Goal: Information Seeking & Learning: Check status

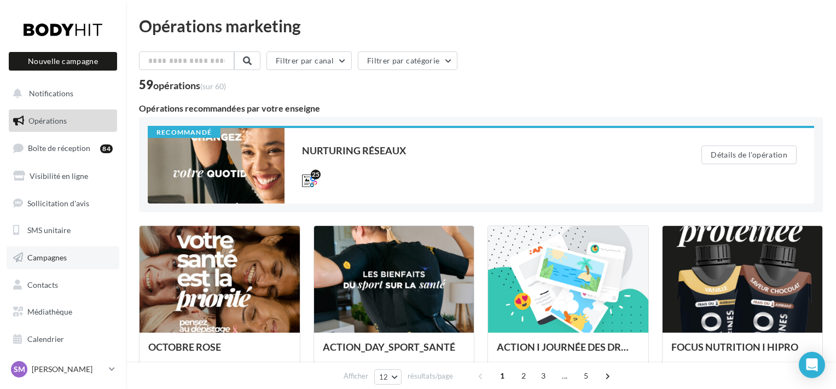
click at [62, 254] on span "Campagnes" at bounding box center [46, 257] width 39 height 9
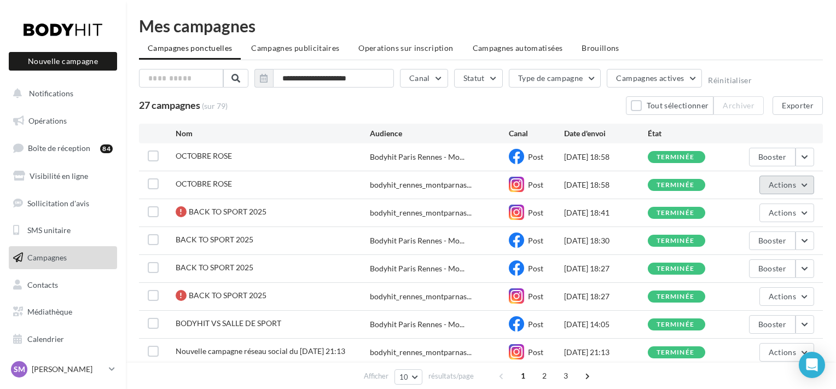
click at [803, 185] on button "Actions" at bounding box center [786, 185] width 55 height 19
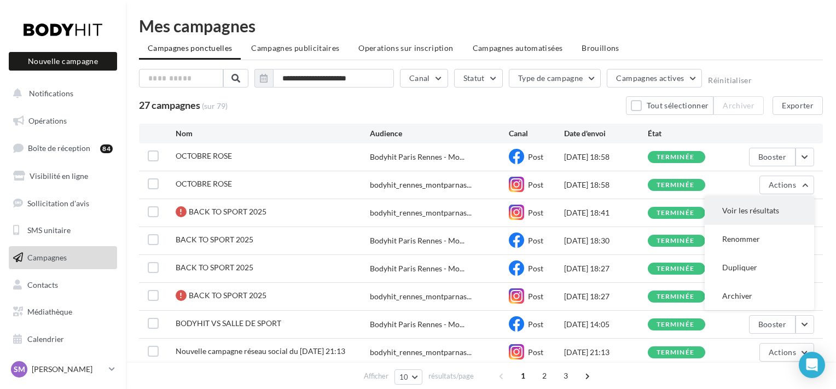
click at [799, 208] on button "Voir les résultats" at bounding box center [758, 210] width 109 height 28
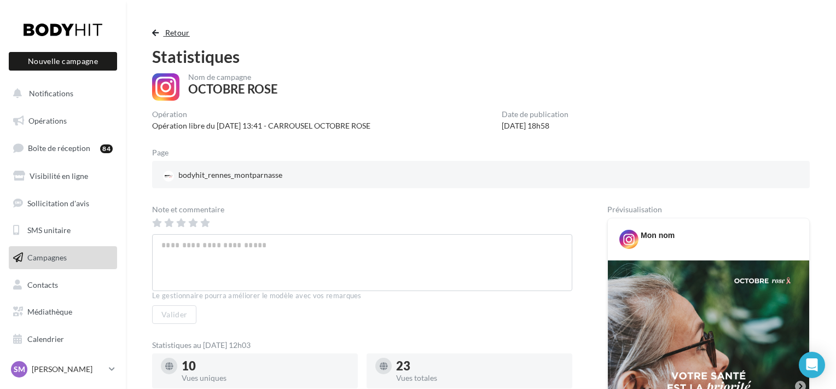
click at [181, 35] on span "Retour" at bounding box center [177, 32] width 25 height 9
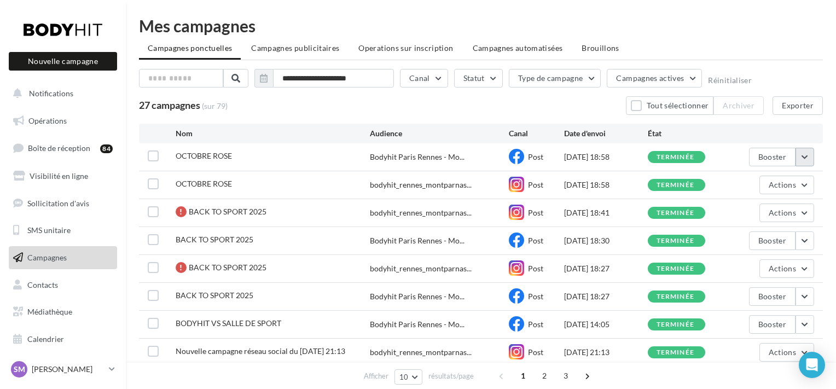
click at [805, 154] on button "button" at bounding box center [804, 157] width 19 height 19
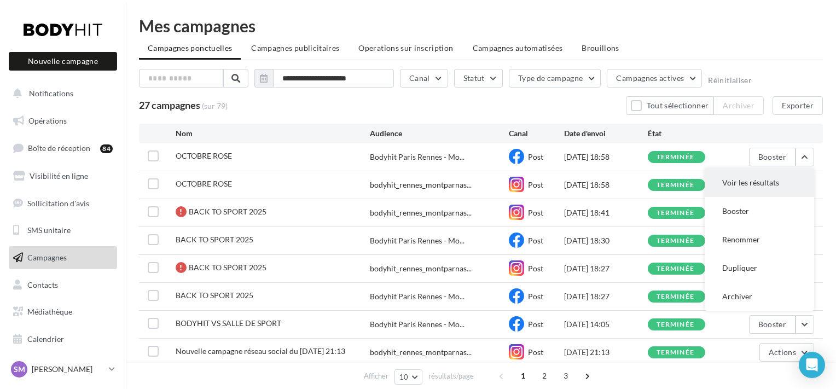
click at [735, 193] on button "Voir les résultats" at bounding box center [758, 182] width 109 height 28
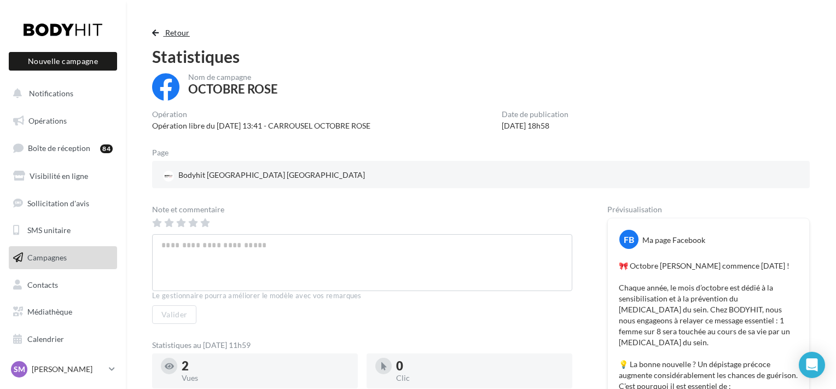
click at [170, 33] on span "Retour" at bounding box center [177, 32] width 25 height 9
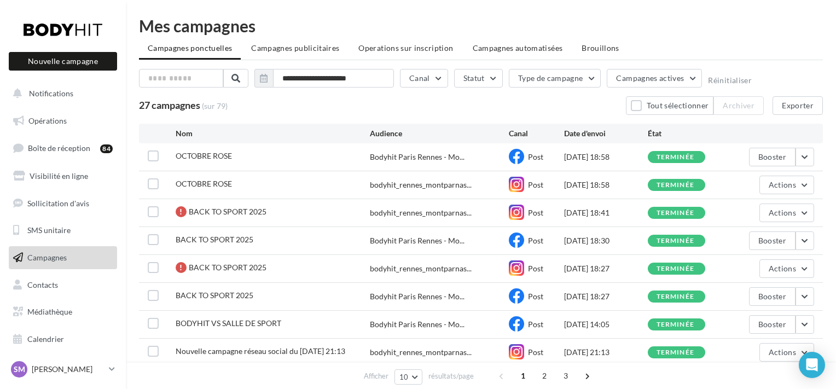
click at [498, 21] on div "Mes campagnes" at bounding box center [481, 26] width 684 height 16
click at [802, 185] on button "Actions" at bounding box center [786, 185] width 55 height 19
click at [762, 206] on button "Voir les résultats" at bounding box center [758, 210] width 109 height 28
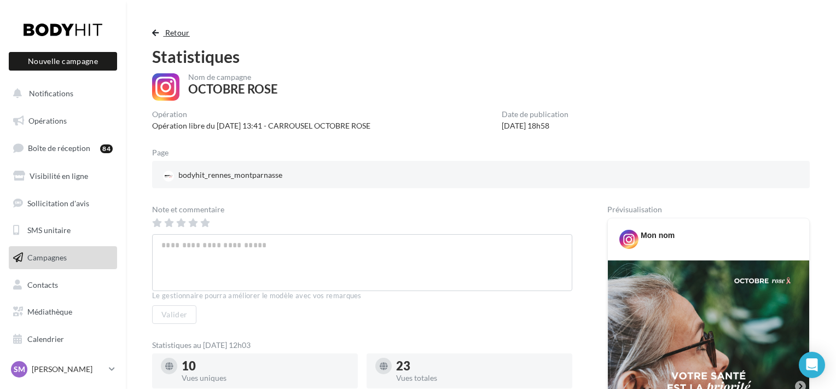
click at [159, 28] on button "Retour" at bounding box center [173, 32] width 42 height 13
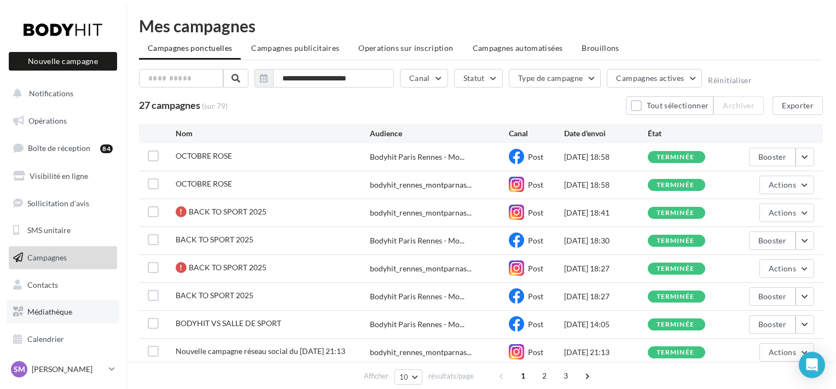
click at [71, 314] on span "Médiathèque" at bounding box center [49, 311] width 45 height 9
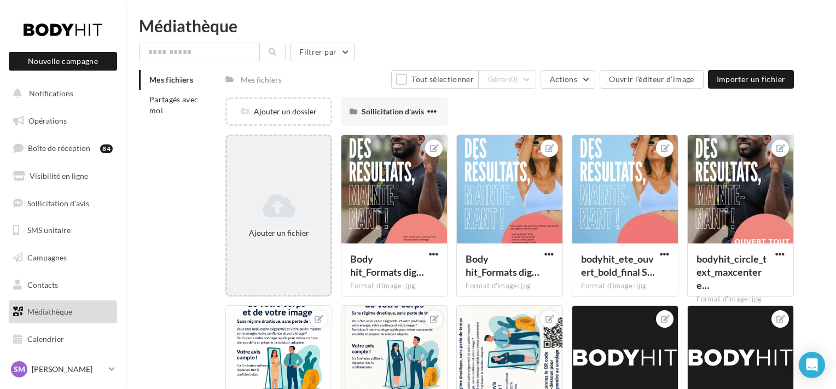
click at [297, 203] on icon at bounding box center [278, 206] width 95 height 26
